Goal: Information Seeking & Learning: Learn about a topic

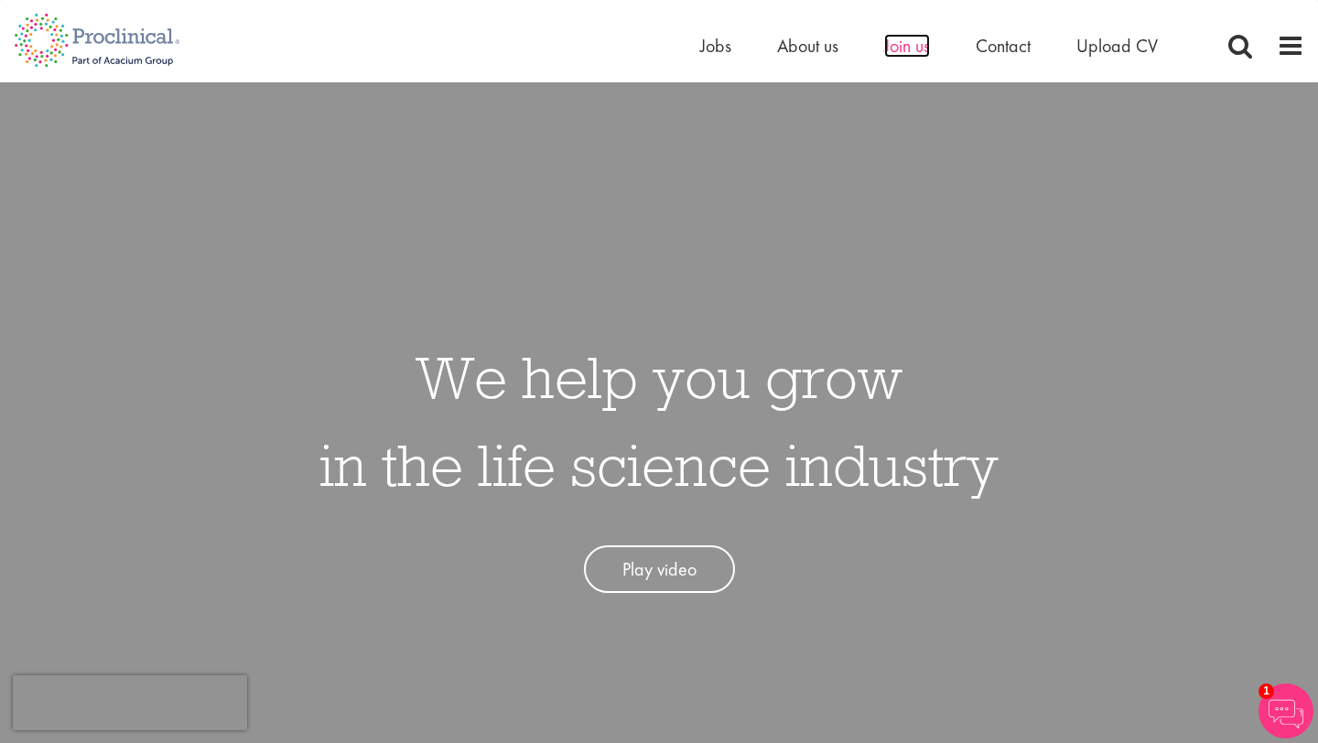
click at [902, 49] on span "Join us" at bounding box center [907, 46] width 46 height 24
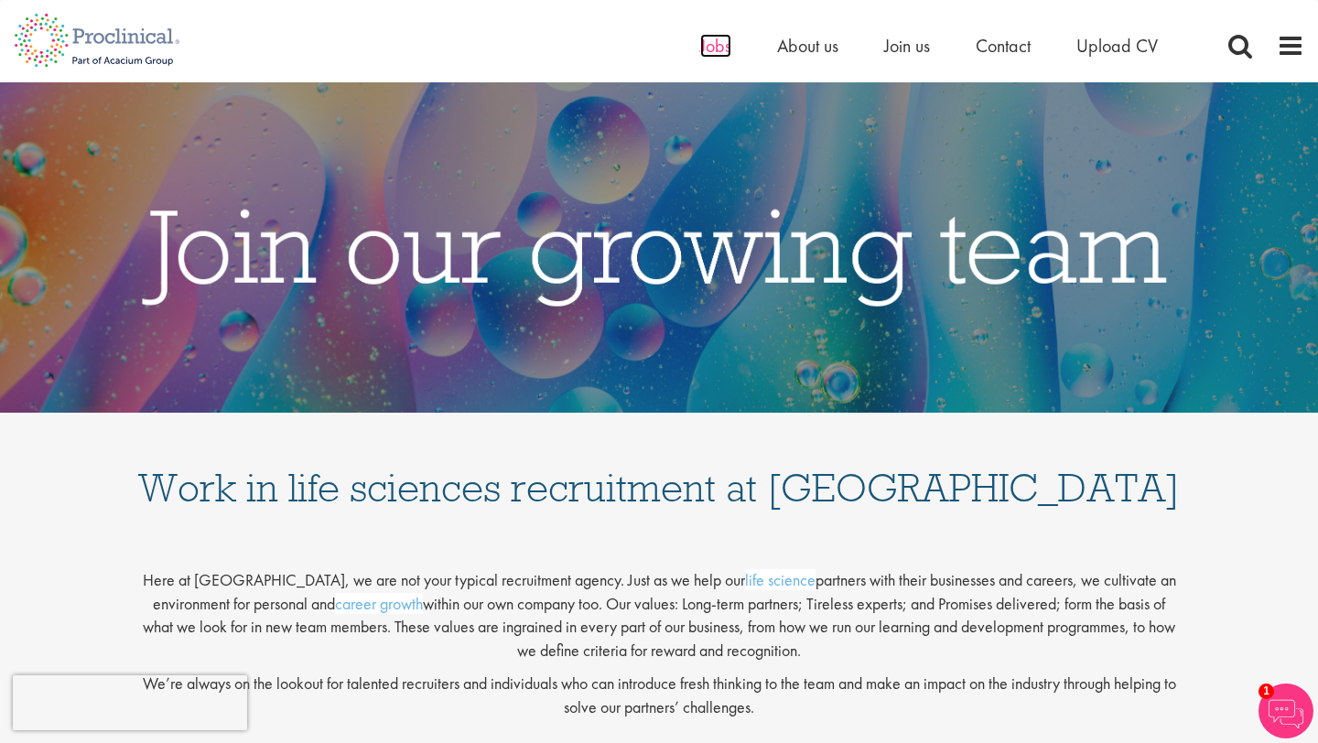
click at [718, 44] on span "Jobs" at bounding box center [715, 46] width 31 height 24
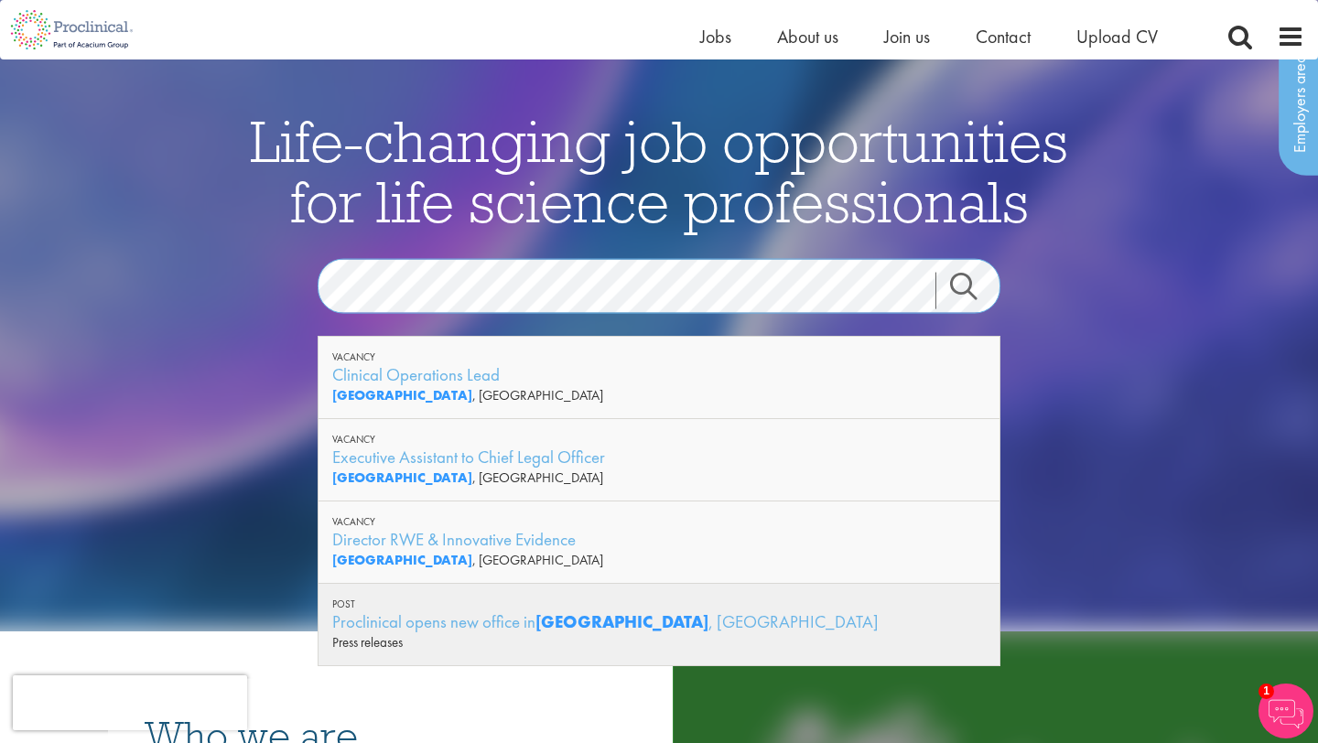
scroll to position [83, 0]
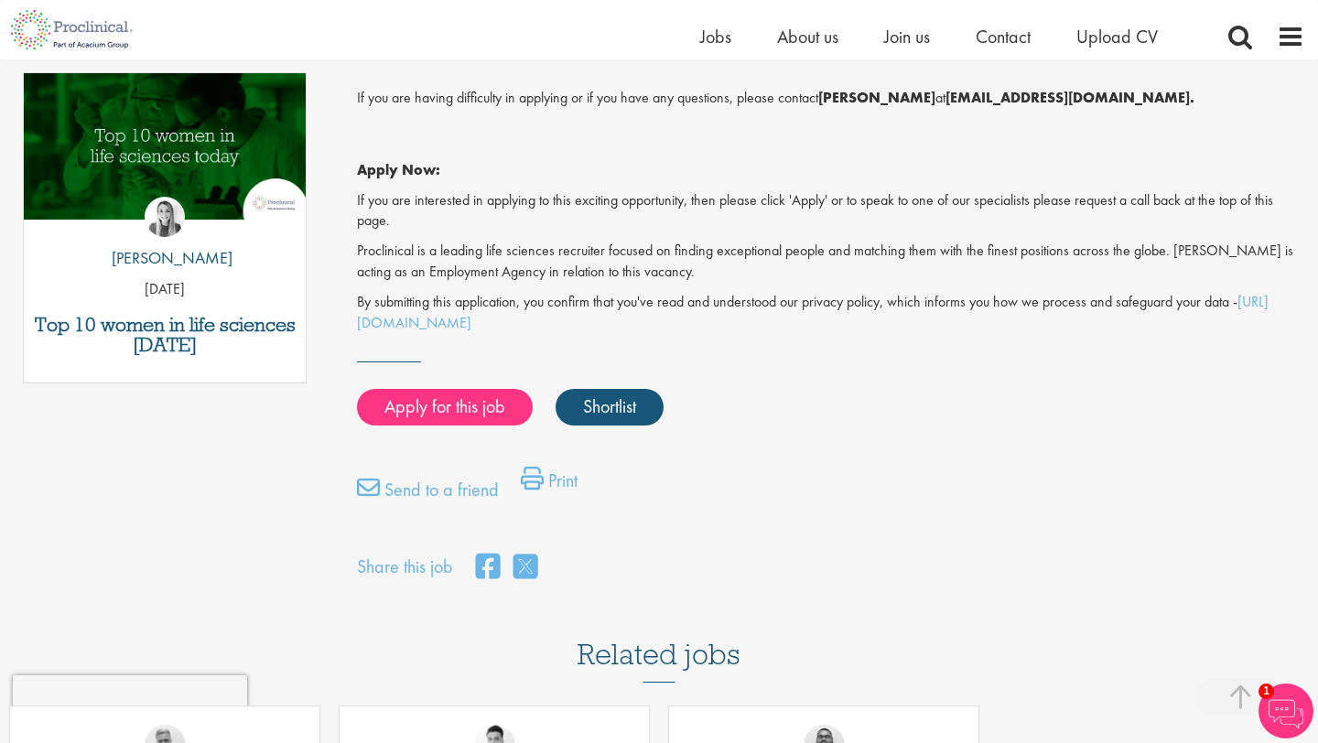
scroll to position [858, 0]
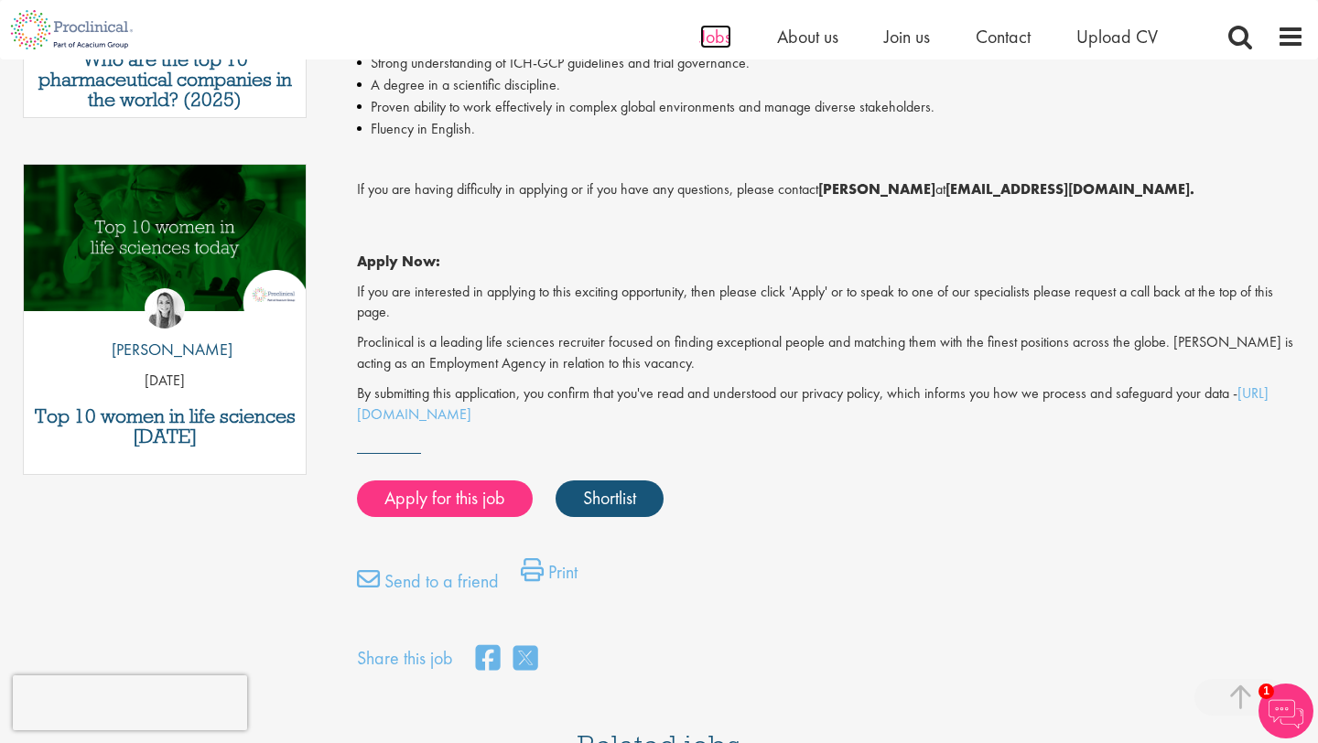
click at [727, 38] on span "Jobs" at bounding box center [715, 37] width 31 height 24
